Goal: Find specific page/section: Find specific page/section

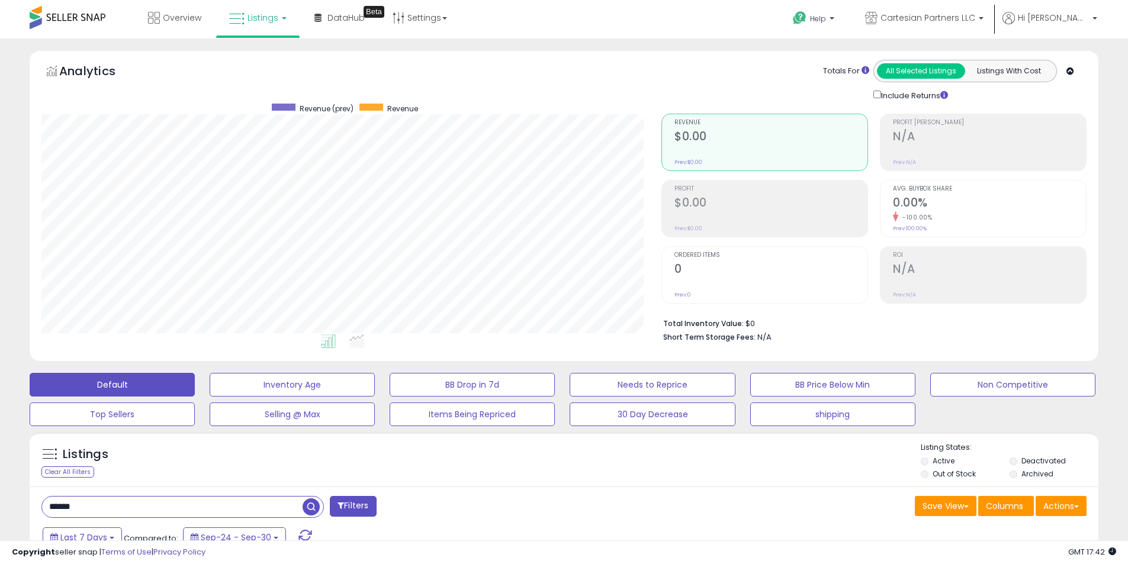
click at [252, 18] on span "Listings" at bounding box center [262, 18] width 31 height 12
click at [268, 59] on icon at bounding box center [266, 58] width 51 height 15
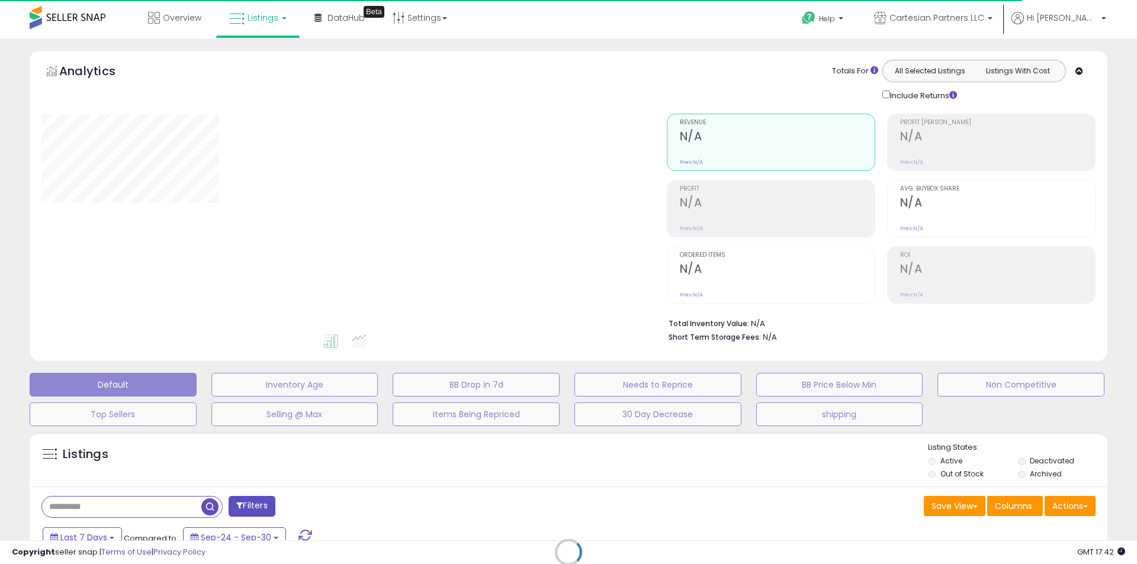
click at [331, 211] on div at bounding box center [344, 223] width 607 height 219
click at [110, 509] on div "Retrieving listings data.." at bounding box center [568, 561] width 1095 height 270
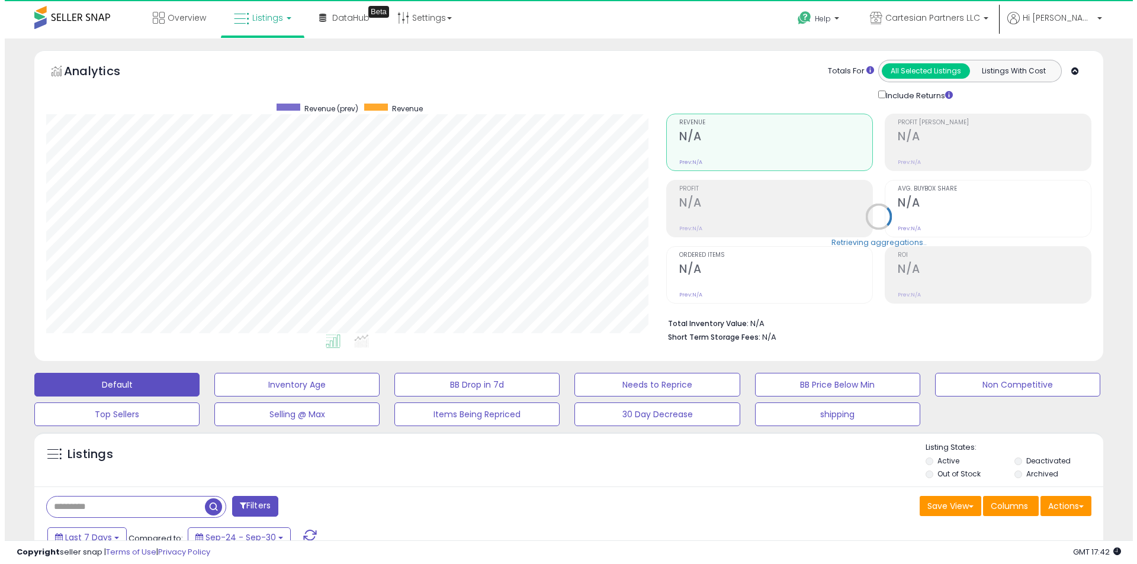
scroll to position [243, 620]
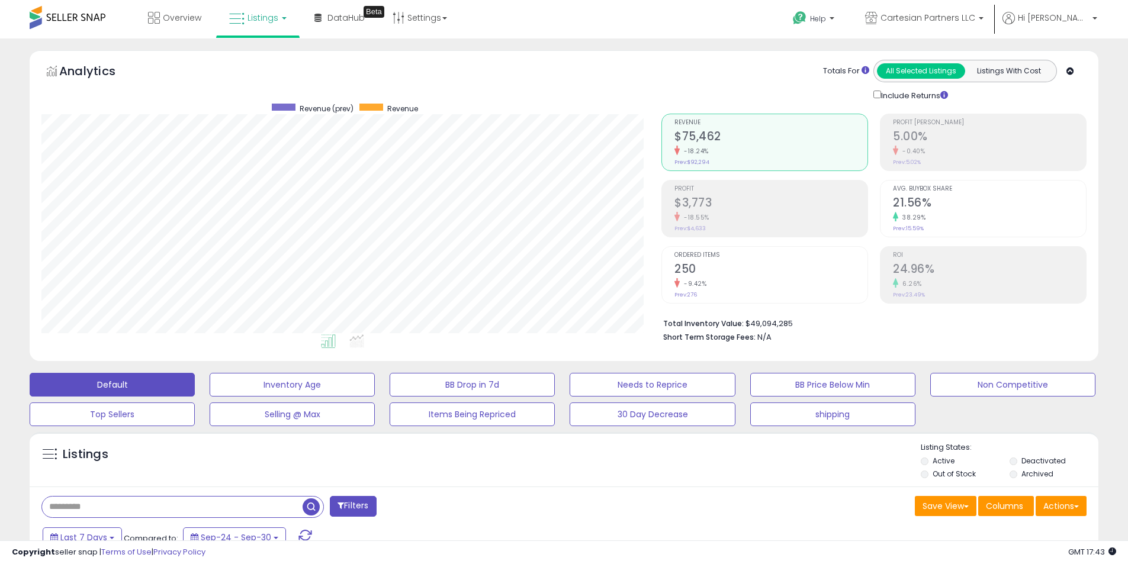
click at [102, 510] on input "text" at bounding box center [172, 507] width 260 height 21
paste input "**********"
type input "**********"
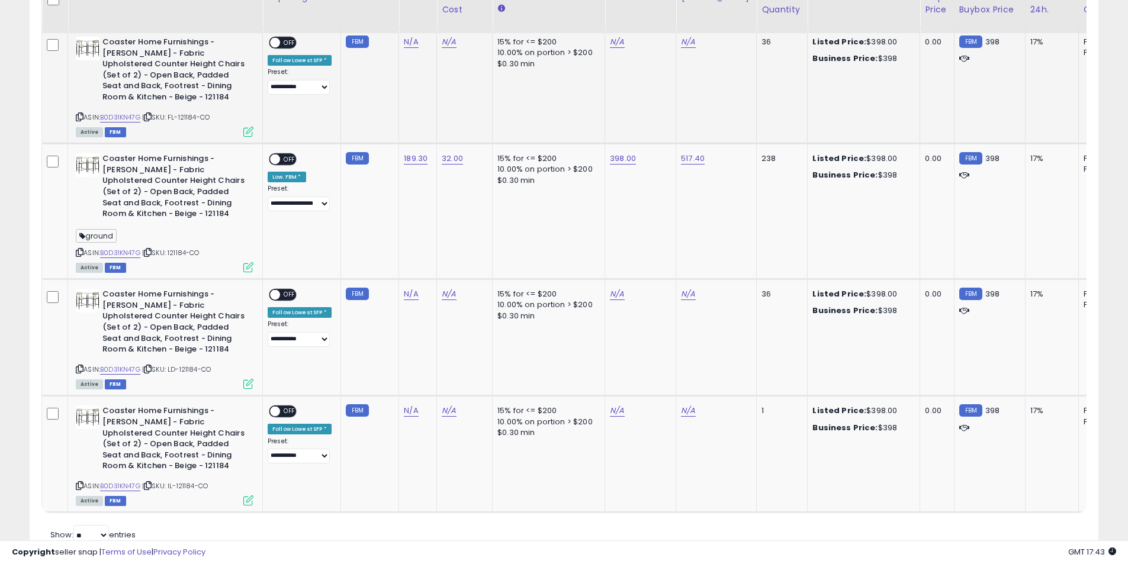
scroll to position [651, 0]
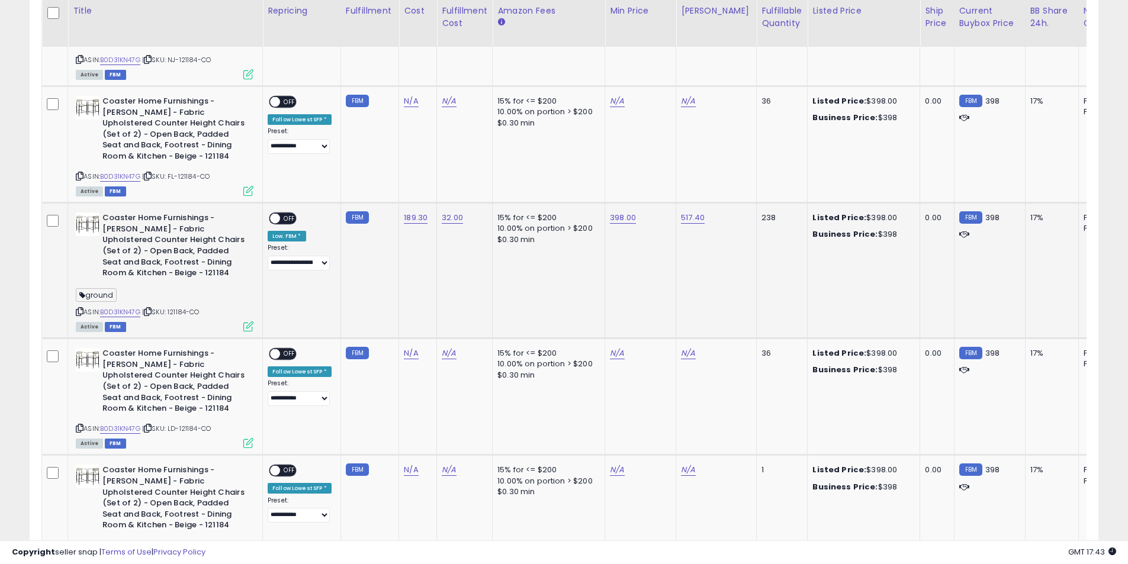
click at [152, 312] on icon at bounding box center [148, 311] width 8 height 7
click at [123, 312] on link "B0D31KN47G" at bounding box center [120, 312] width 40 height 10
